Goal: Information Seeking & Learning: Learn about a topic

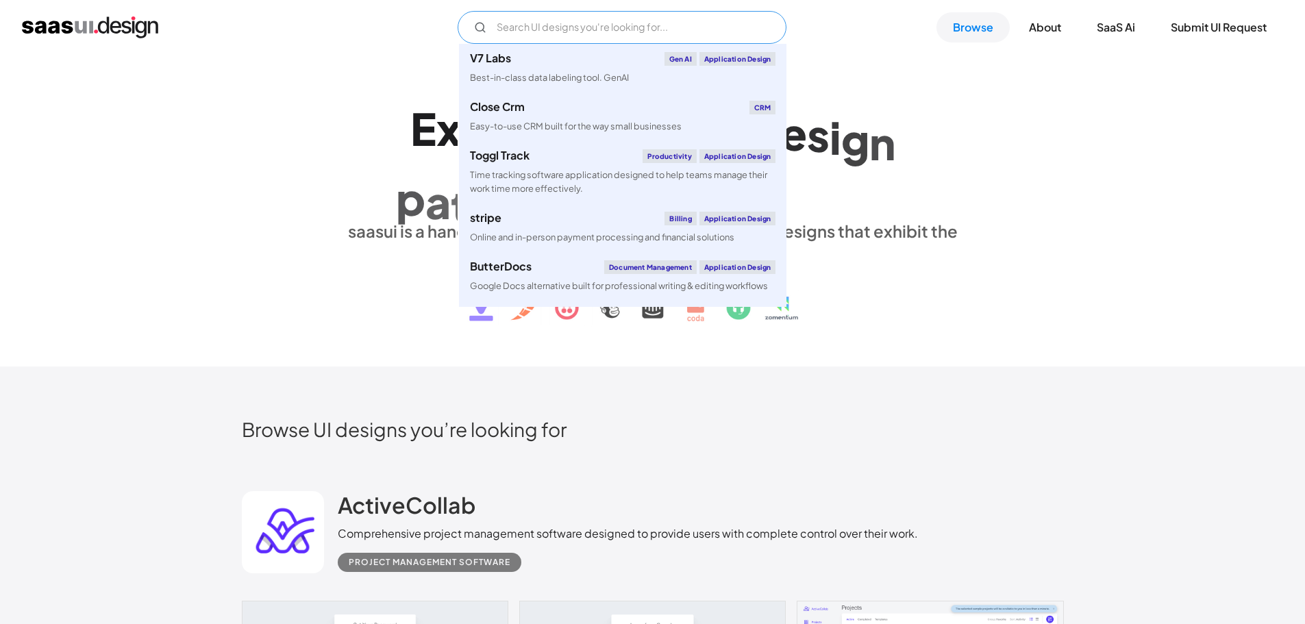
click at [604, 23] on input "Email Form" at bounding box center [622, 27] width 329 height 33
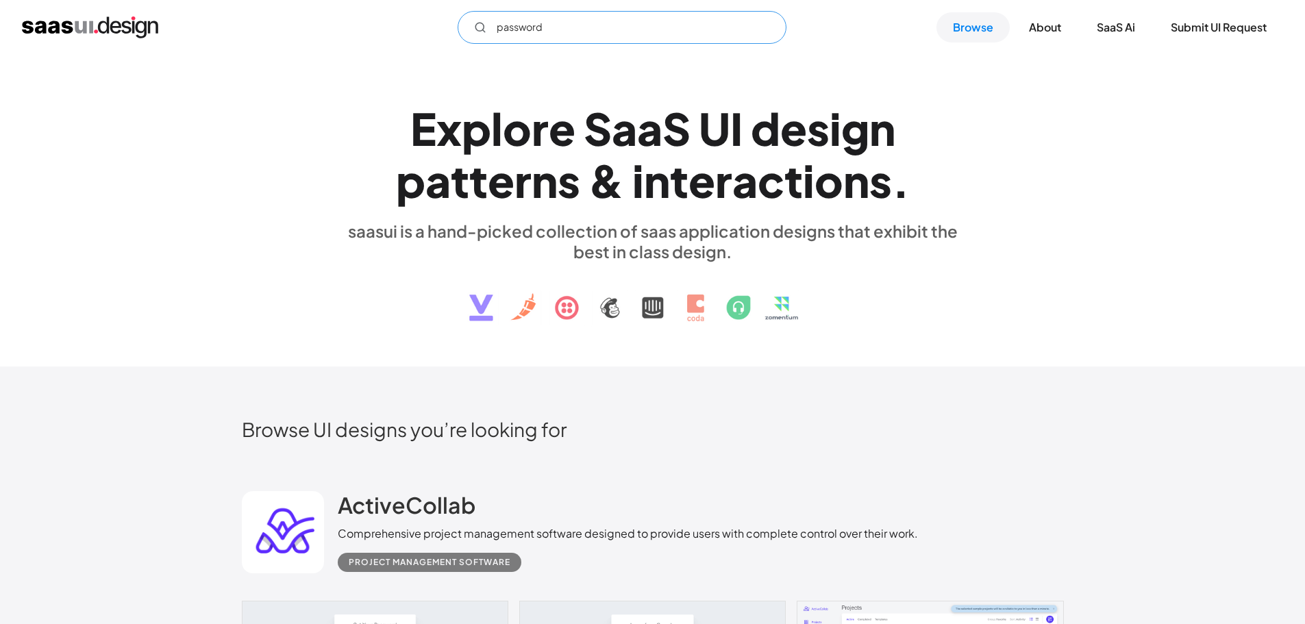
click at [604, 23] on input "password" at bounding box center [622, 27] width 329 height 33
type input "setting"
click at [965, 41] on link "Browse" at bounding box center [972, 27] width 73 height 30
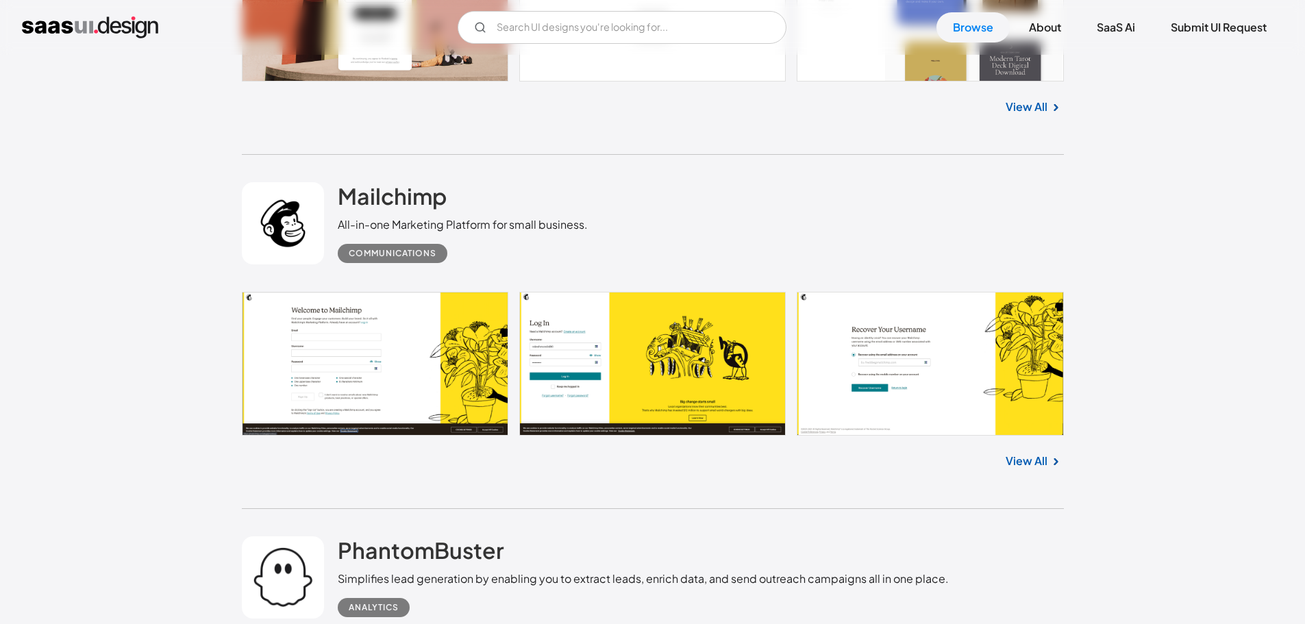
scroll to position [2946, 0]
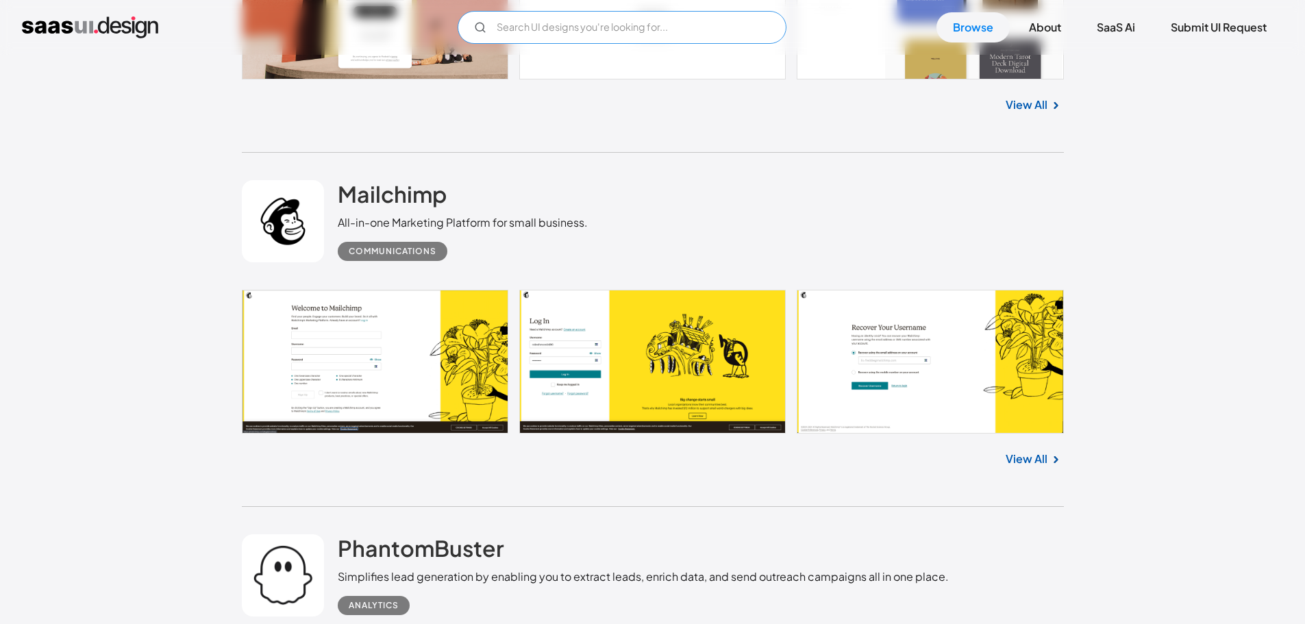
click at [621, 22] on input "Email Form" at bounding box center [622, 27] width 329 height 33
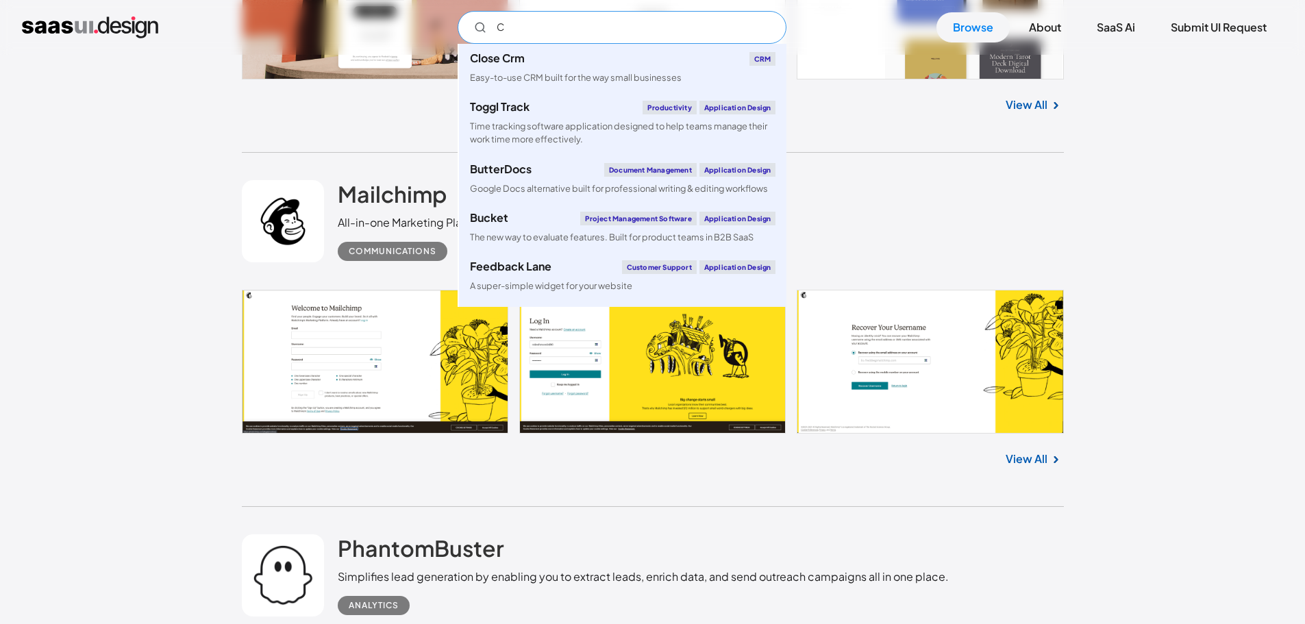
click at [627, 55] on div "Close Crm CRM" at bounding box center [623, 59] width 306 height 14
type input "C"
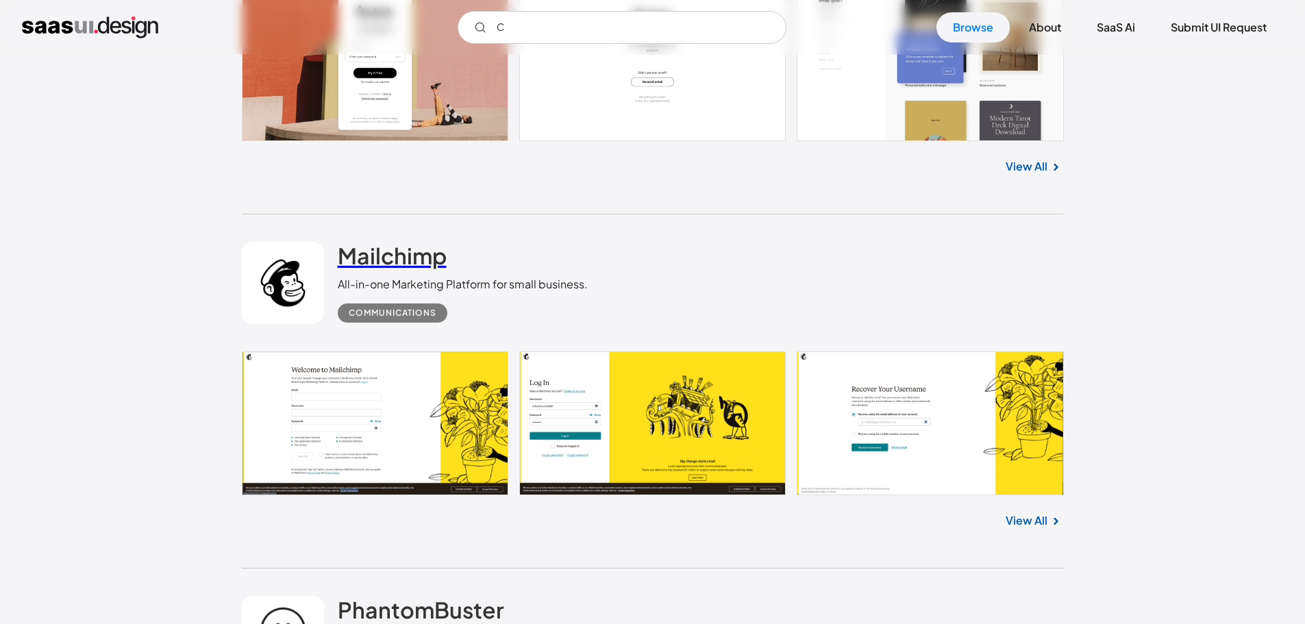
scroll to position [2877, 0]
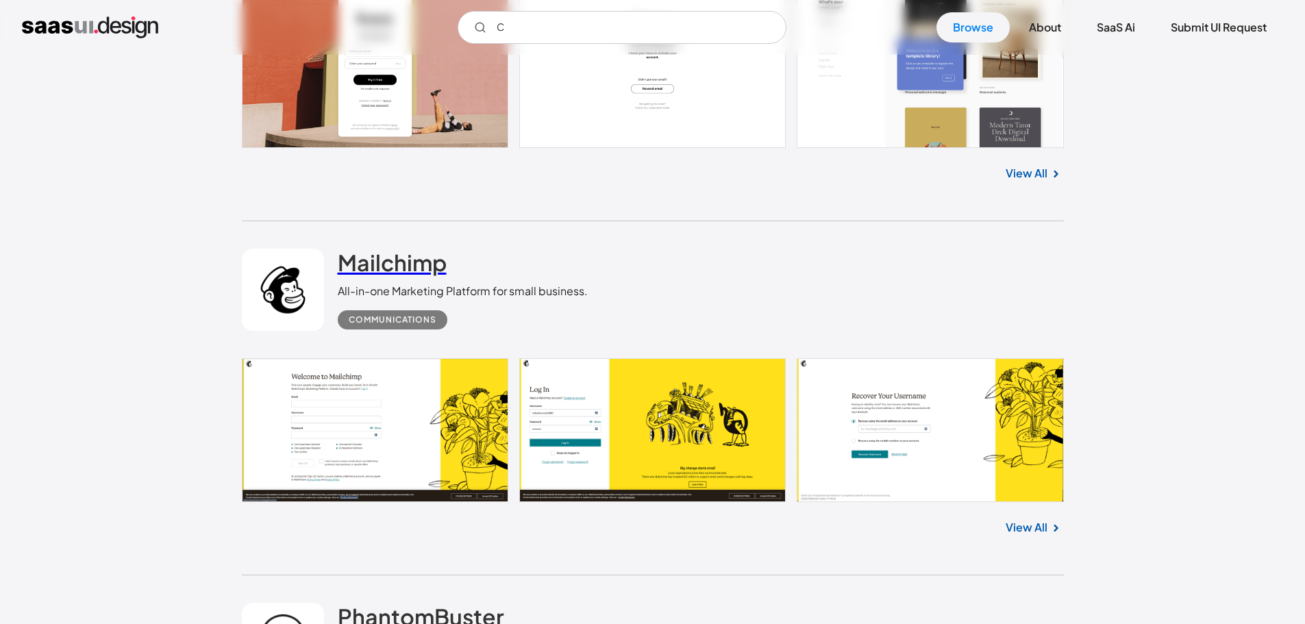
click at [411, 272] on h2 "Mailchimp" at bounding box center [392, 262] width 109 height 27
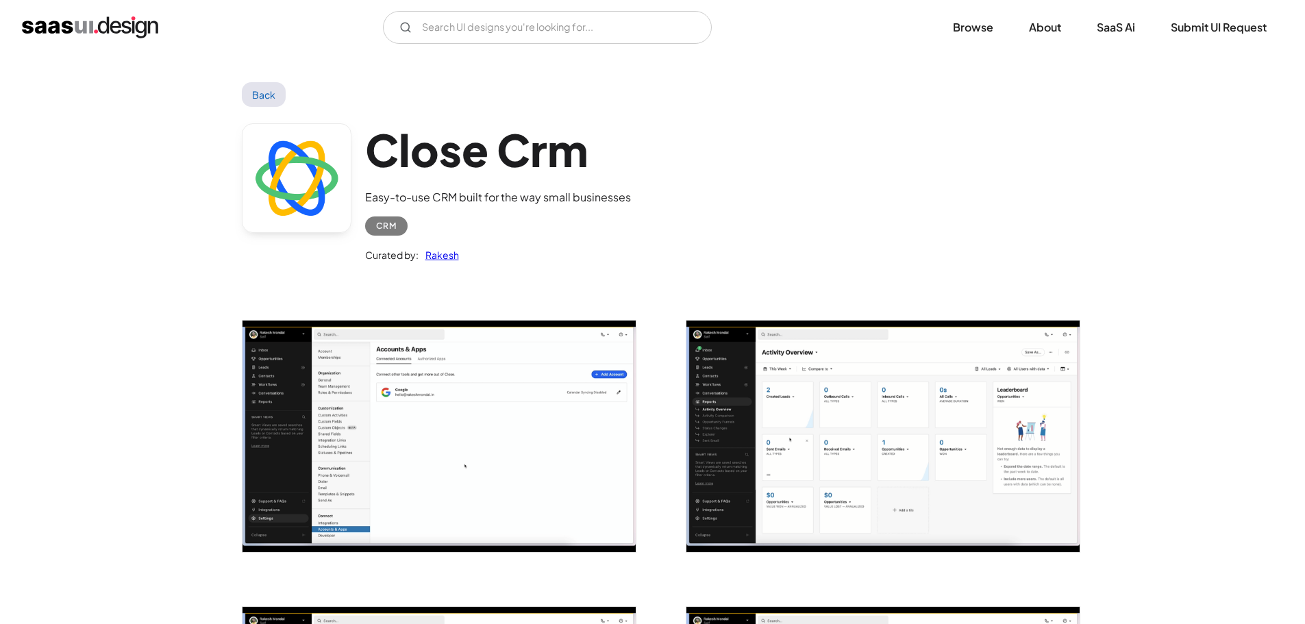
click at [251, 90] on link "Back" at bounding box center [264, 94] width 45 height 25
click at [281, 94] on link "Back" at bounding box center [264, 94] width 45 height 25
click at [269, 101] on link "Back" at bounding box center [264, 94] width 45 height 25
click at [269, 103] on link "Back" at bounding box center [264, 94] width 45 height 25
click at [262, 97] on link "Back" at bounding box center [264, 94] width 45 height 25
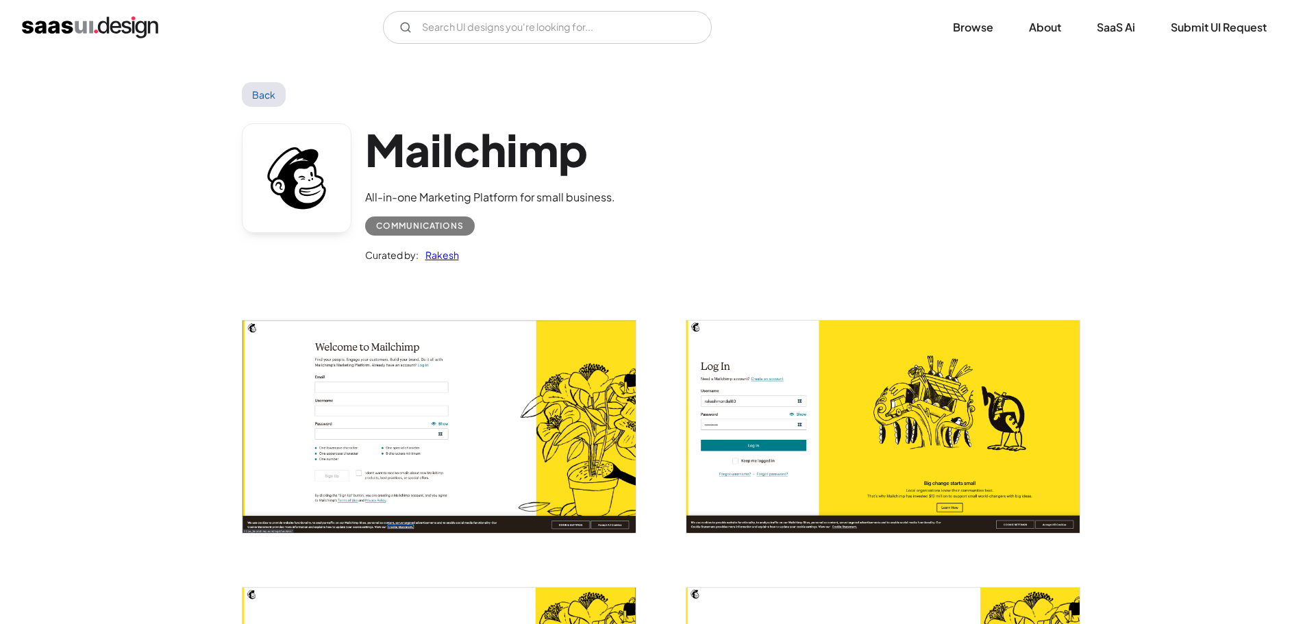
click at [490, 365] on img "open lightbox" at bounding box center [439, 427] width 393 height 212
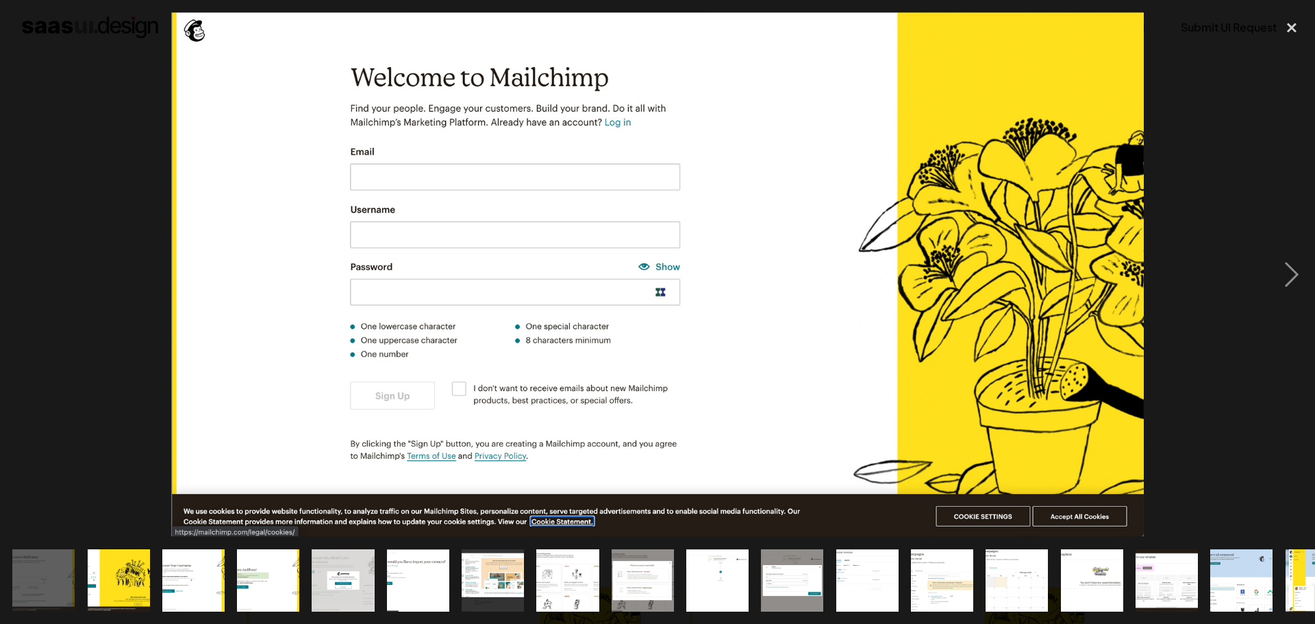
click at [74, 379] on div at bounding box center [657, 274] width 1315 height 524
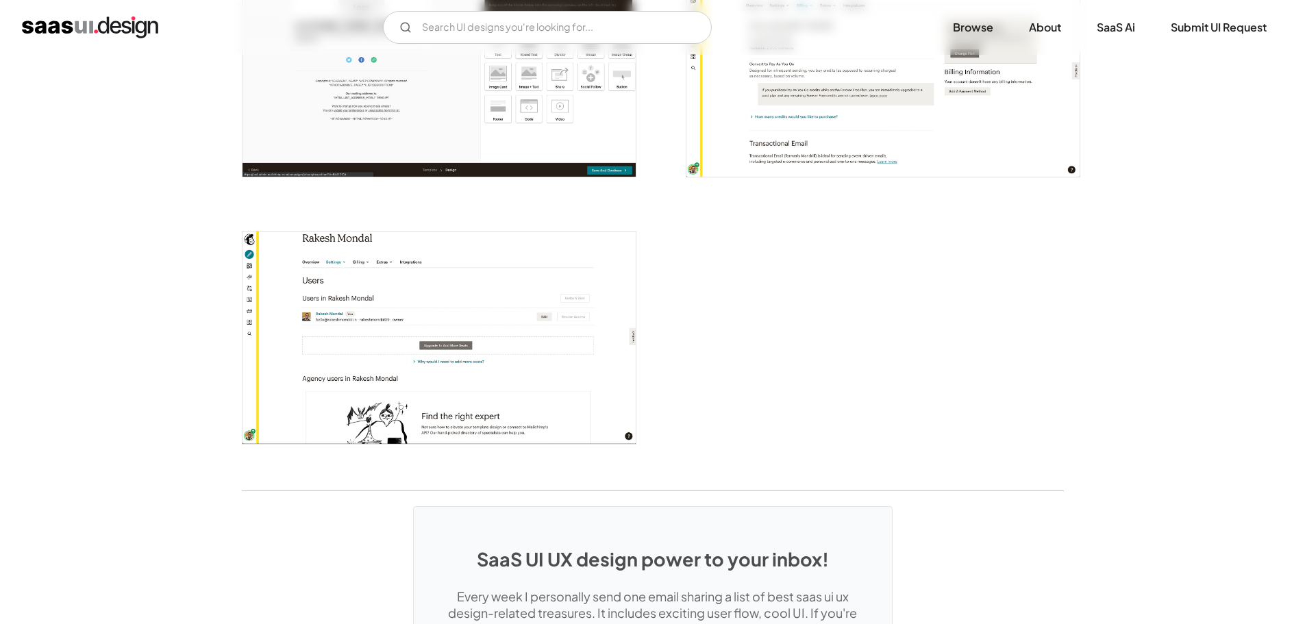
scroll to position [3562, 0]
